Goal: Task Accomplishment & Management: Manage account settings

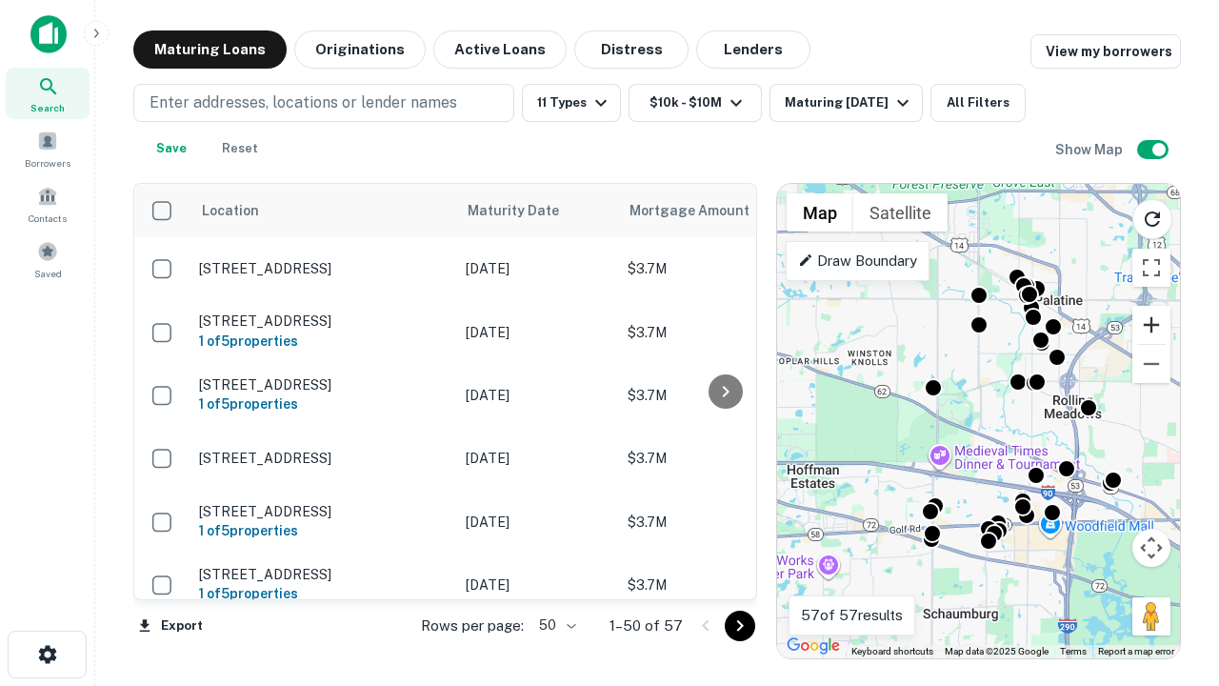
click at [1151, 325] on button "Zoom in" at bounding box center [1151, 325] width 38 height 38
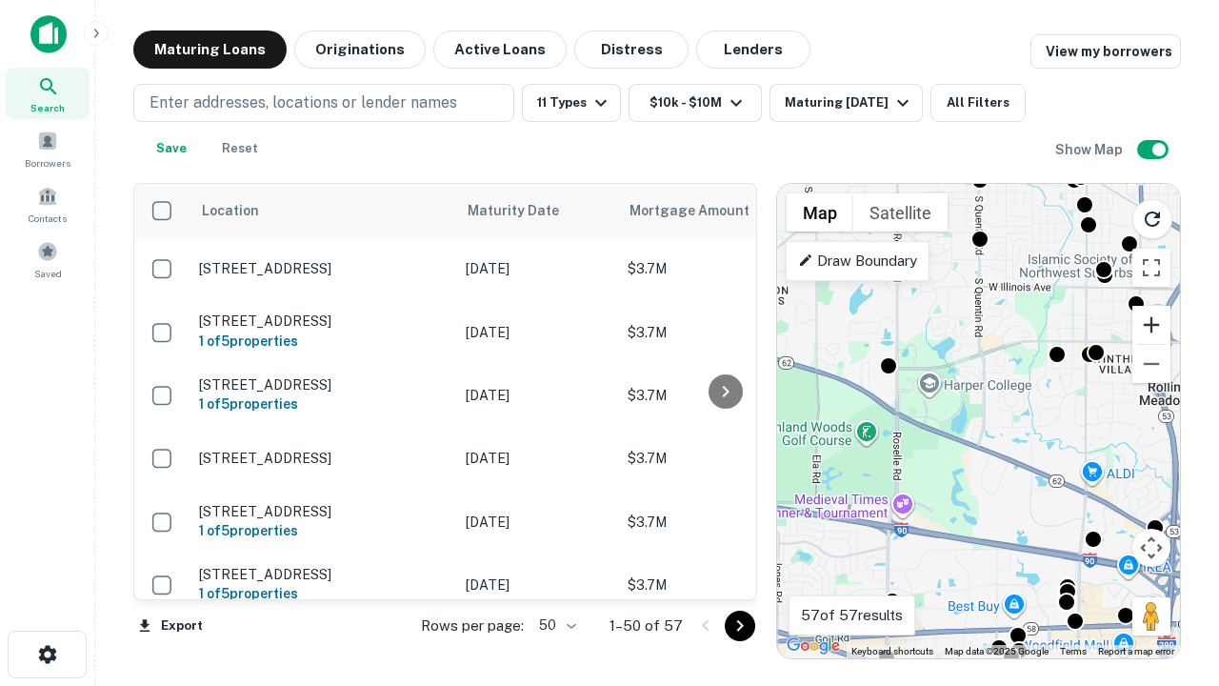
click at [1151, 325] on button "Zoom in" at bounding box center [1151, 325] width 38 height 38
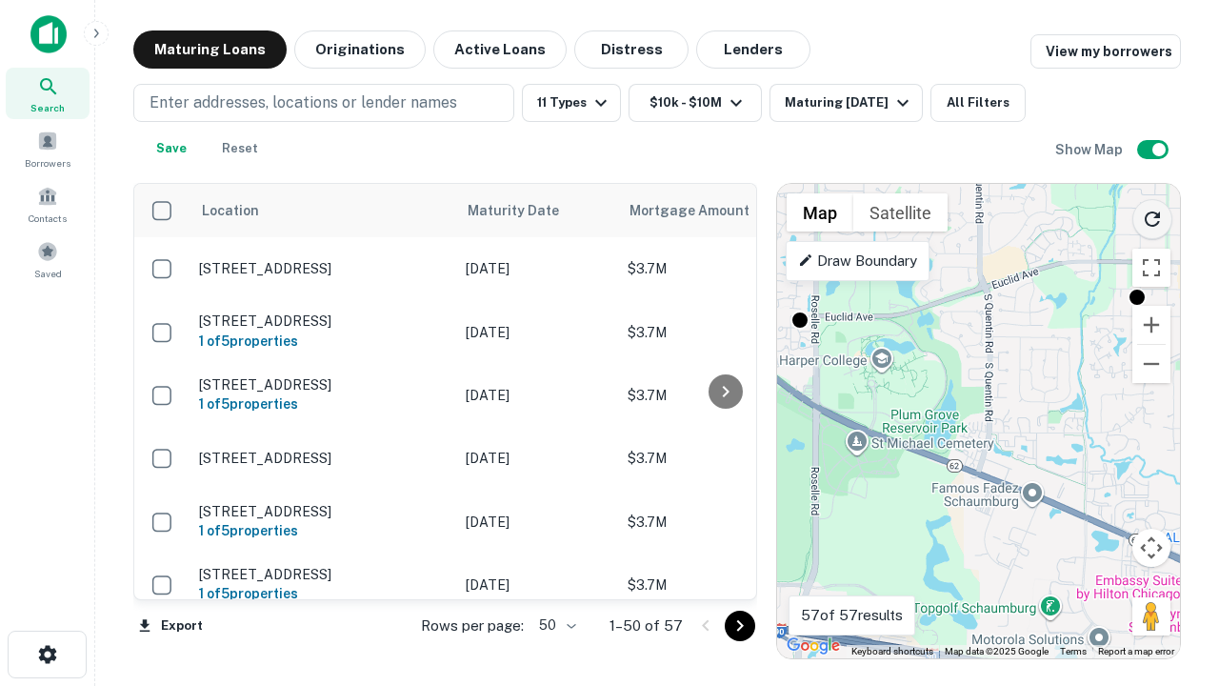
click at [1152, 215] on icon "Reload search area" at bounding box center [1152, 219] width 23 height 23
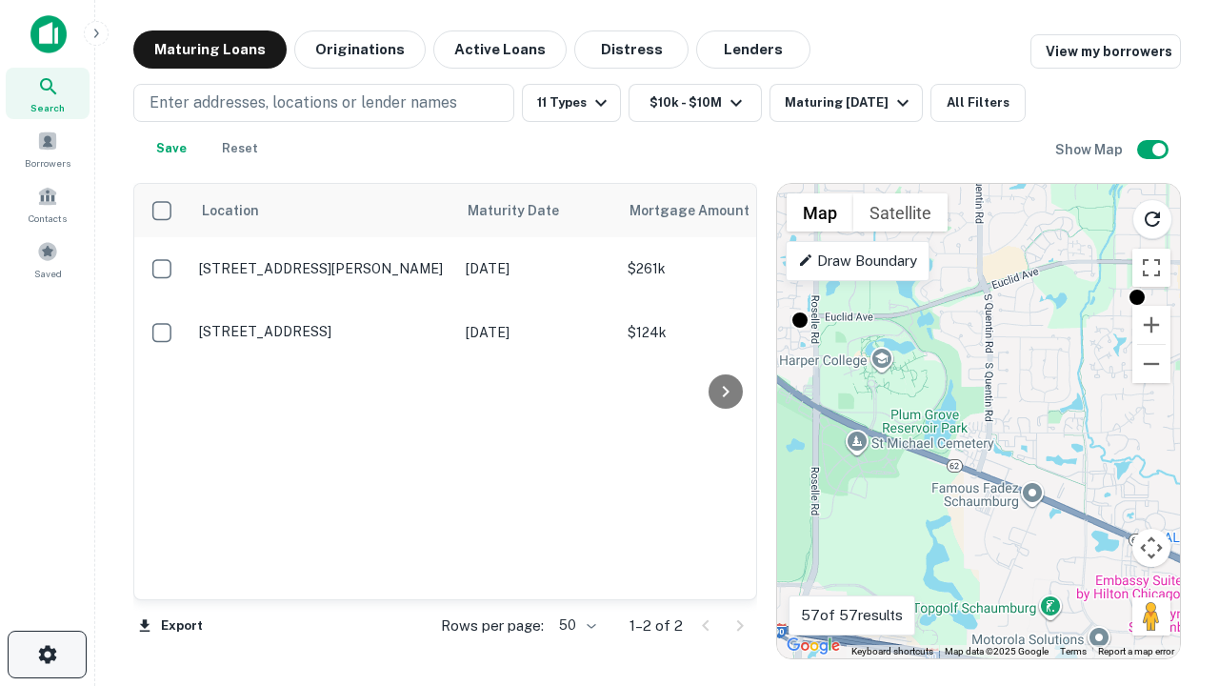
click at [47, 654] on icon "button" at bounding box center [47, 654] width 23 height 23
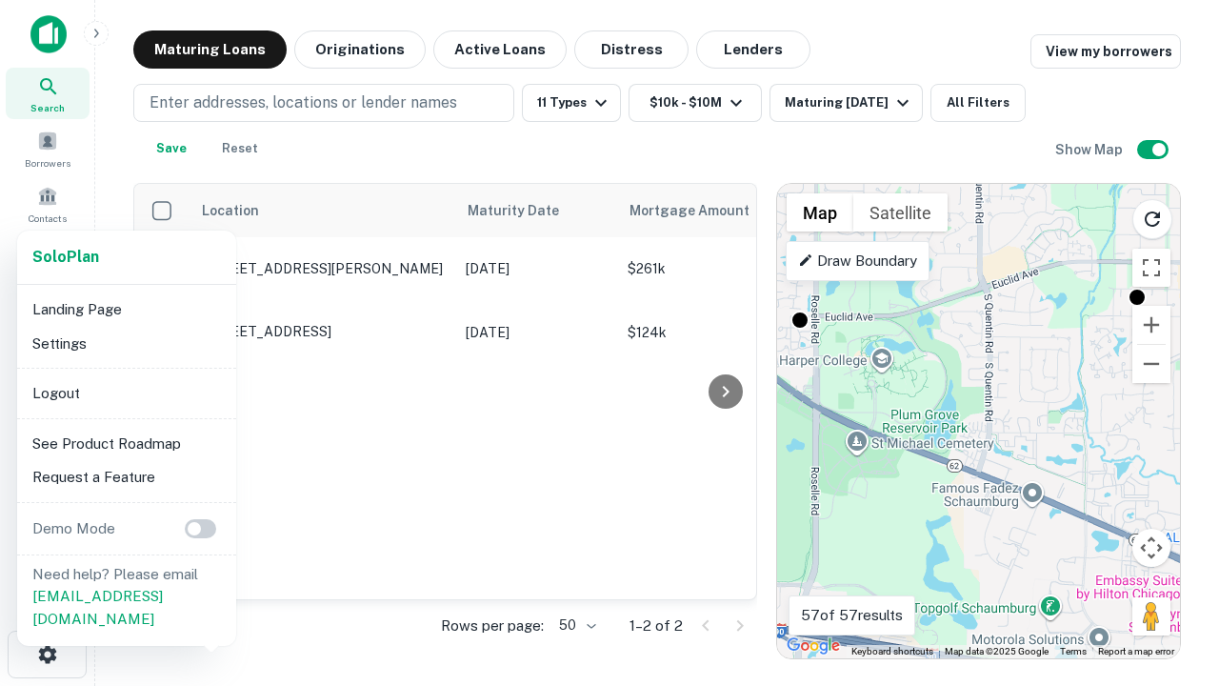
click at [126, 392] on li "Logout" at bounding box center [127, 393] width 204 height 34
